Goal: Task Accomplishment & Management: Manage account settings

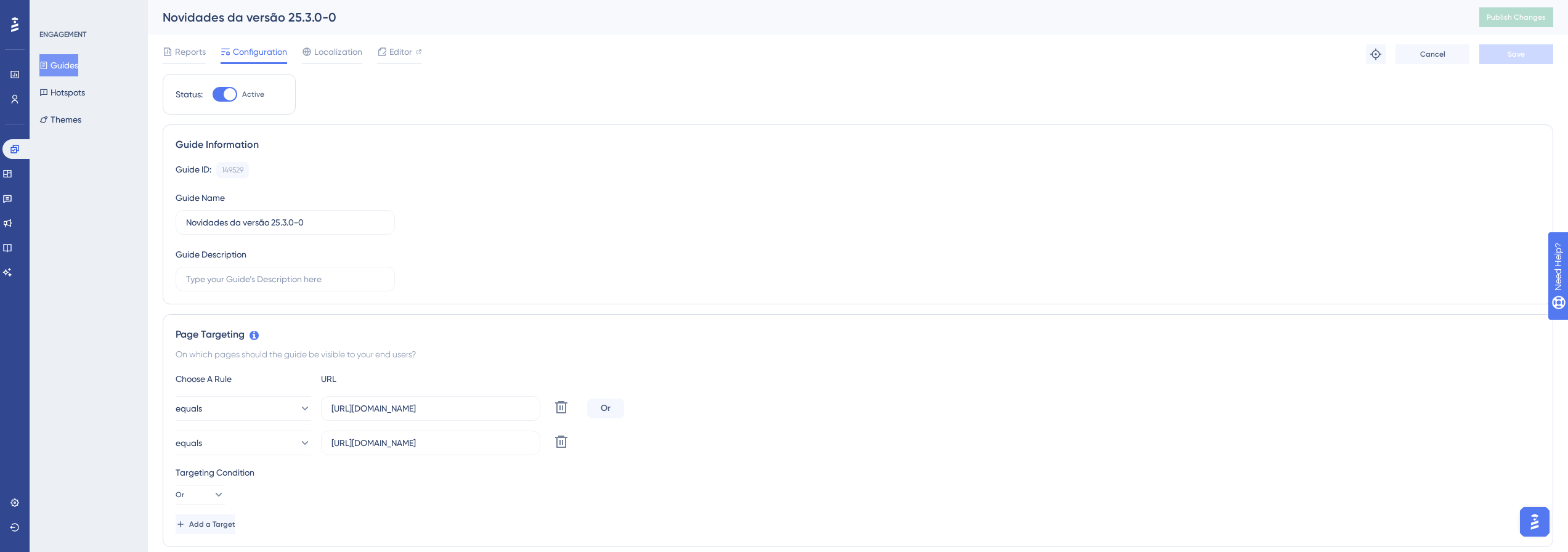
click at [217, 85] on div "Status: Active" at bounding box center [229, 94] width 133 height 41
click at [223, 97] on div at bounding box center [225, 94] width 25 height 15
click at [213, 95] on input "Active" at bounding box center [212, 94] width 1 height 1
checkbox input "false"
click at [222, 87] on div at bounding box center [225, 94] width 25 height 15
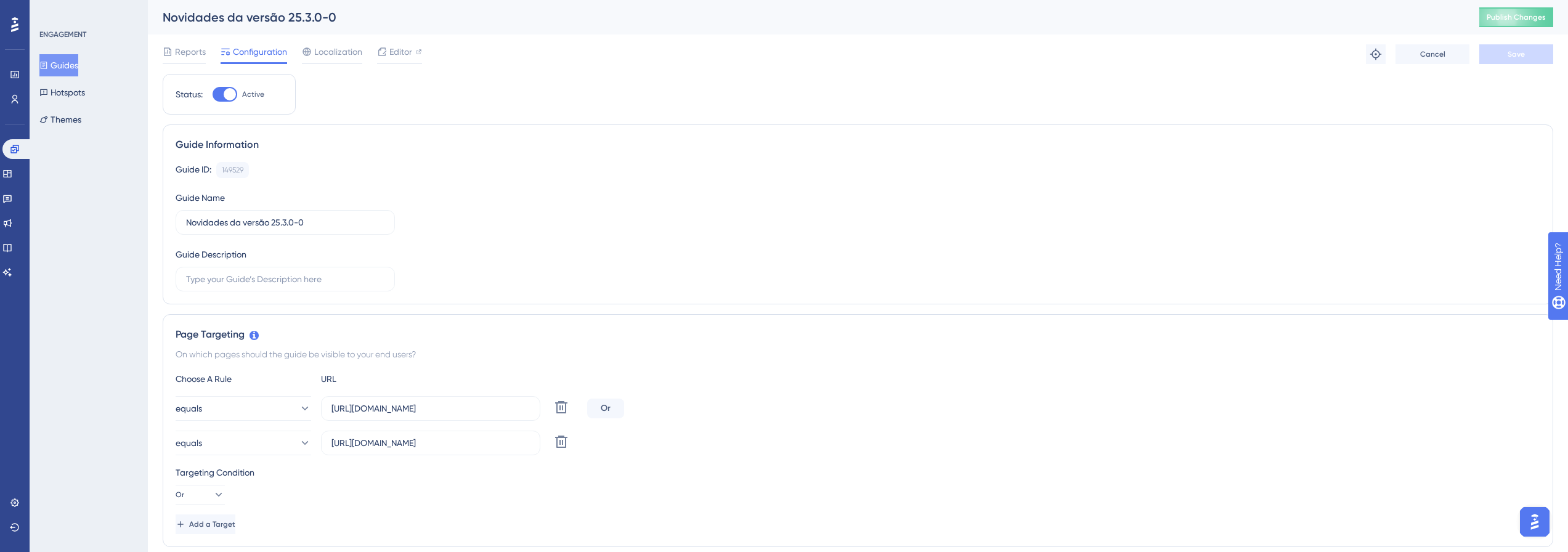
click at [213, 94] on input "Active" at bounding box center [212, 94] width 1 height 1
checkbox input "false"
click at [228, 93] on div at bounding box center [230, 94] width 12 height 12
click at [213, 94] on input "Active" at bounding box center [212, 94] width 1 height 1
click at [1498, 59] on button "Save" at bounding box center [1516, 55] width 74 height 20
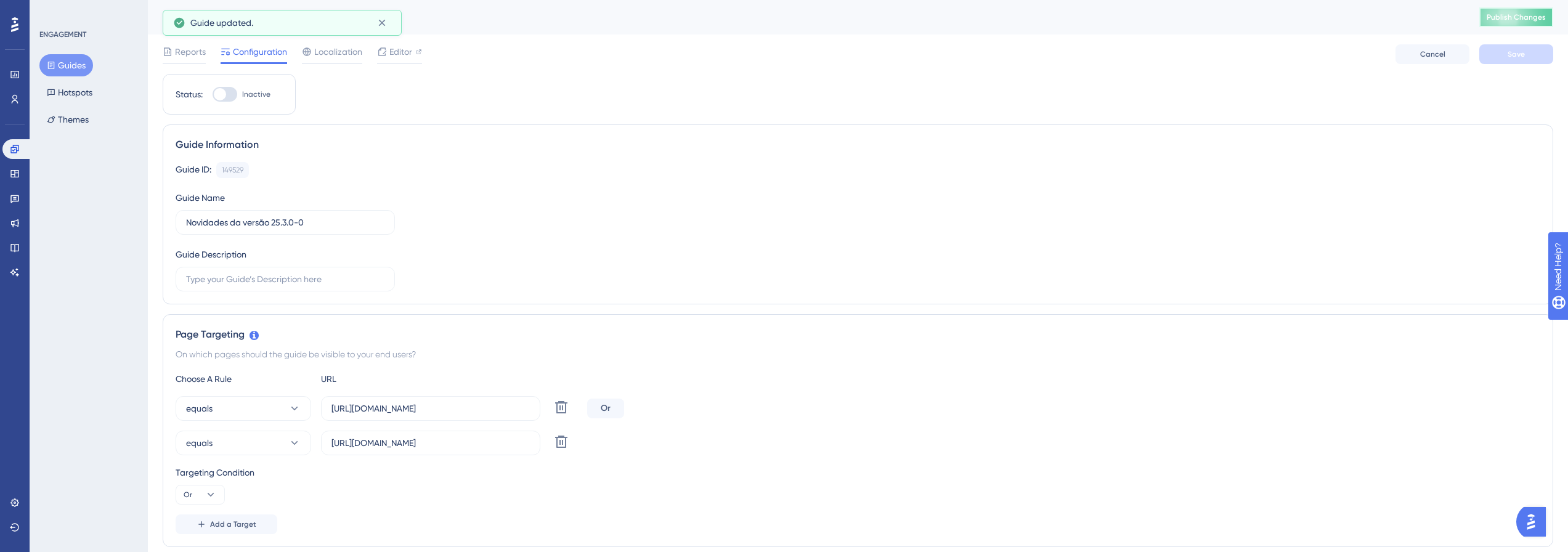
click at [1530, 23] on button "Publish Changes" at bounding box center [1516, 17] width 74 height 20
click at [236, 97] on div at bounding box center [225, 94] width 25 height 15
click at [213, 95] on input "Inactive" at bounding box center [212, 94] width 1 height 1
checkbox input "true"
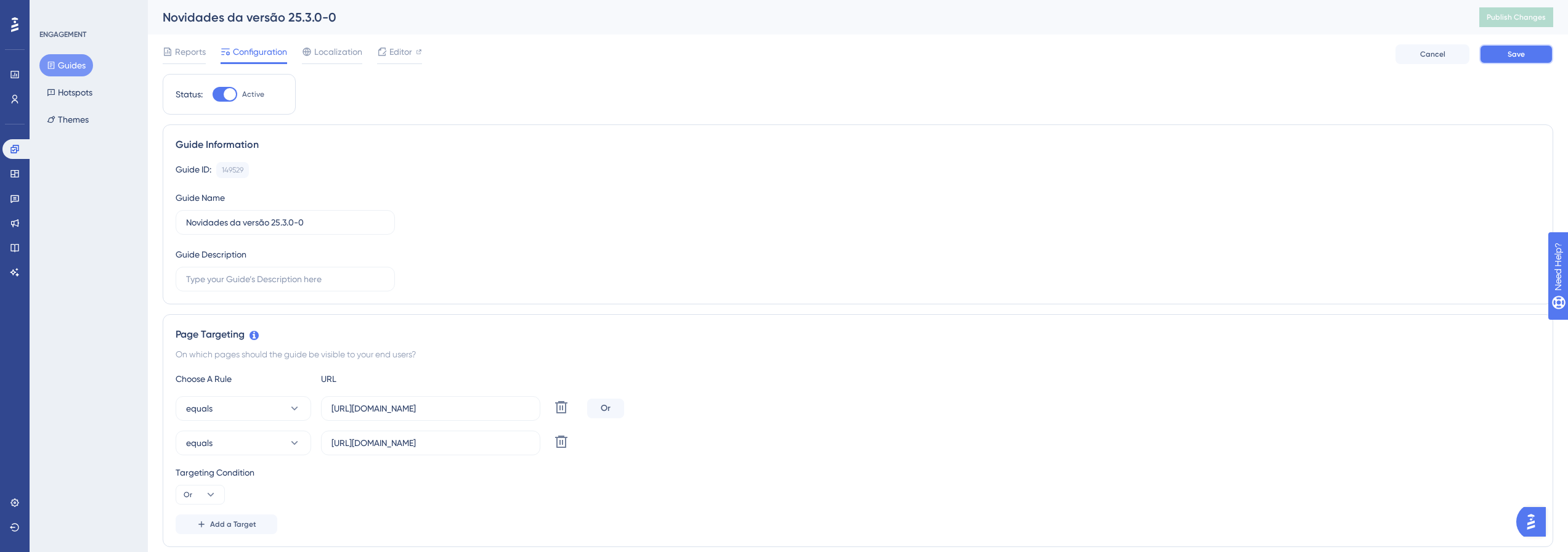
click at [1502, 52] on button "Save" at bounding box center [1516, 55] width 74 height 20
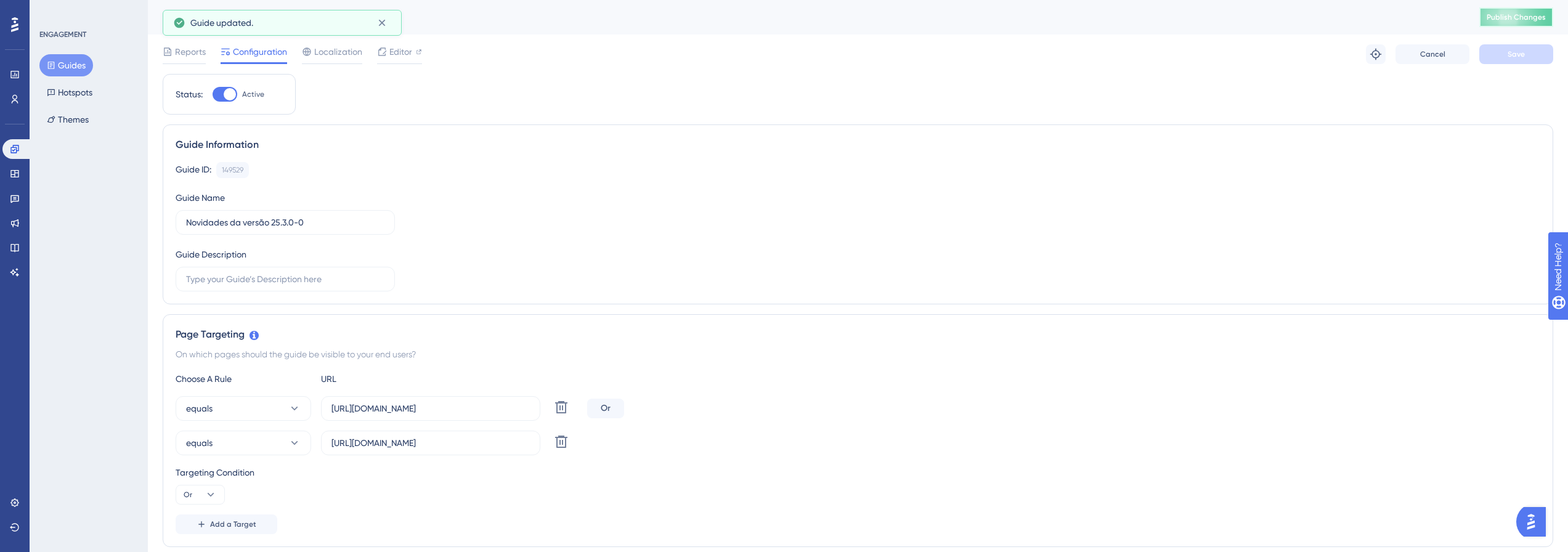
click at [1525, 15] on span "Publish Changes" at bounding box center [1516, 17] width 59 height 10
